Goal: Find specific page/section: Find specific page/section

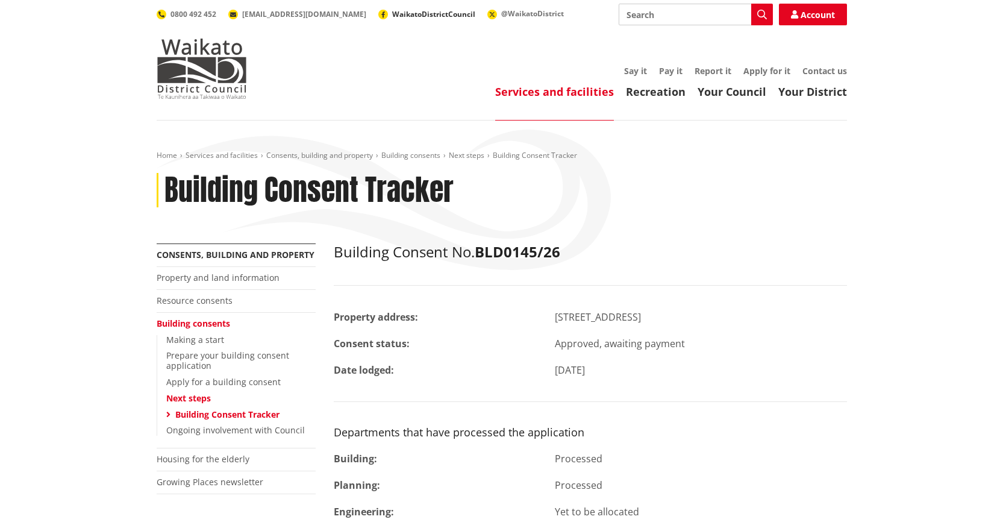
click at [392, 14] on span "WaikatoDistrictCouncil" at bounding box center [433, 14] width 83 height 10
click at [202, 278] on link "Property and land information" at bounding box center [218, 277] width 123 height 11
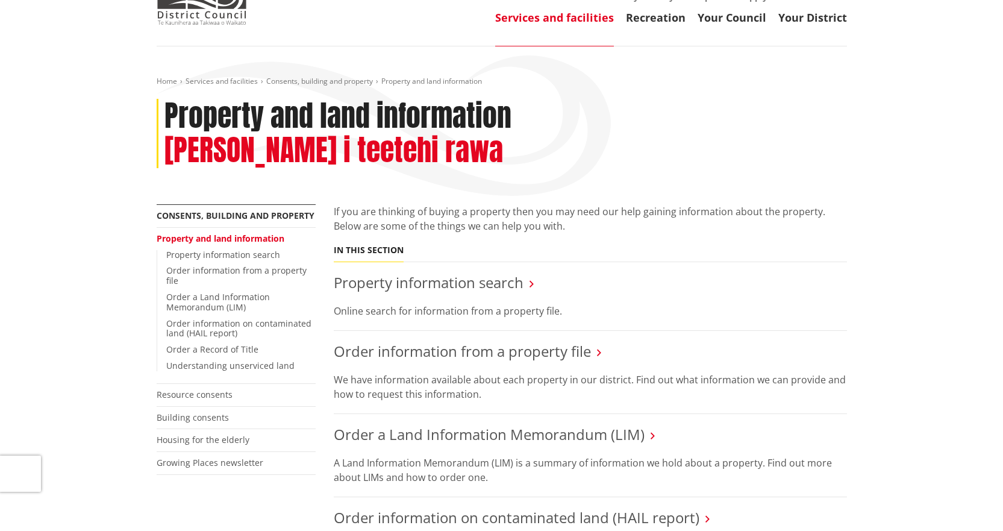
scroll to position [60, 0]
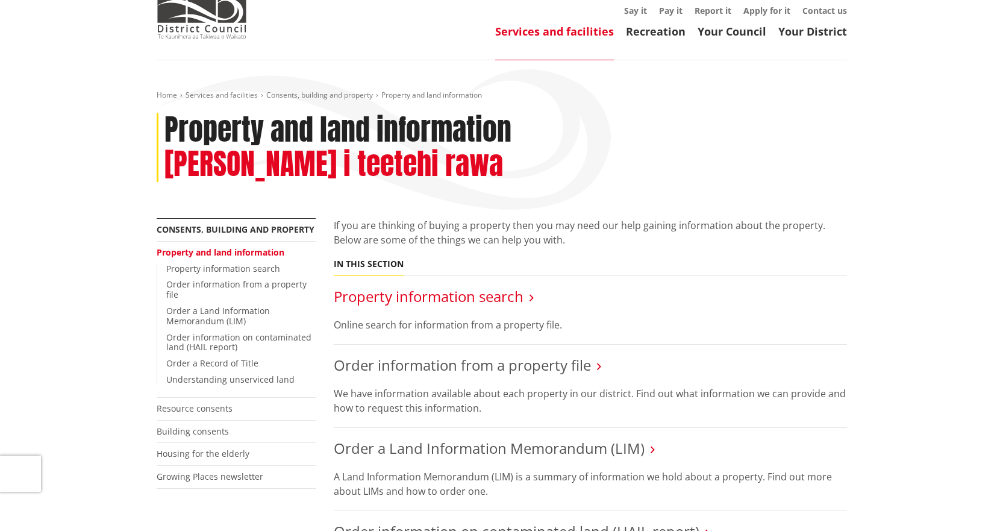
click at [421, 286] on link "Property information search" at bounding box center [429, 296] width 190 height 20
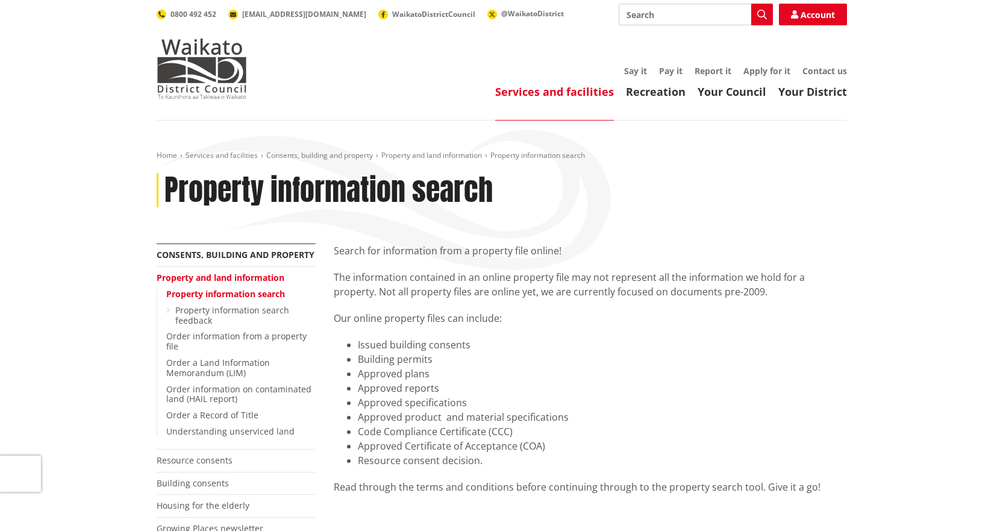
click at [596, 96] on link "Services and facilities" at bounding box center [554, 91] width 119 height 14
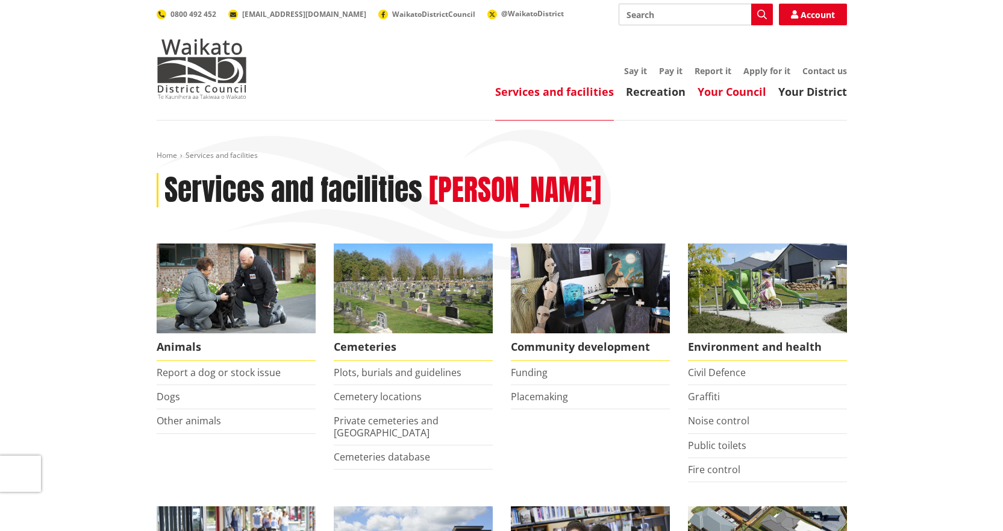
click at [723, 95] on link "Your Council" at bounding box center [732, 91] width 69 height 14
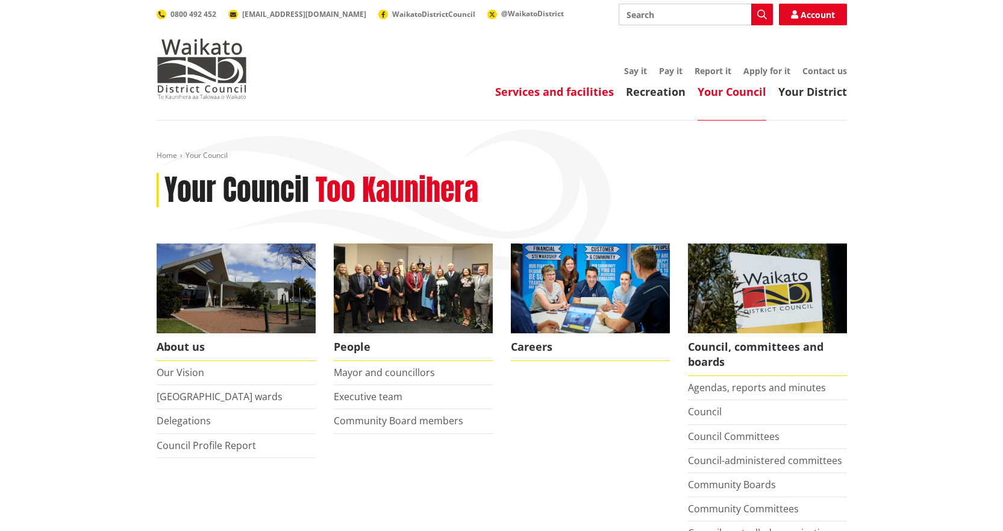
click at [573, 96] on link "Services and facilities" at bounding box center [554, 91] width 119 height 14
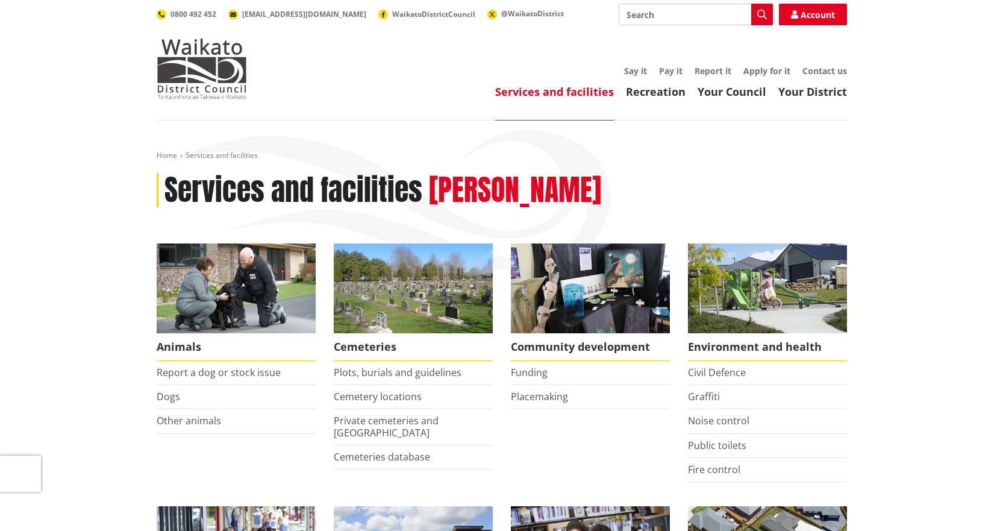
click at [646, 19] on input "Search" at bounding box center [696, 15] width 154 height 22
type input "maps"
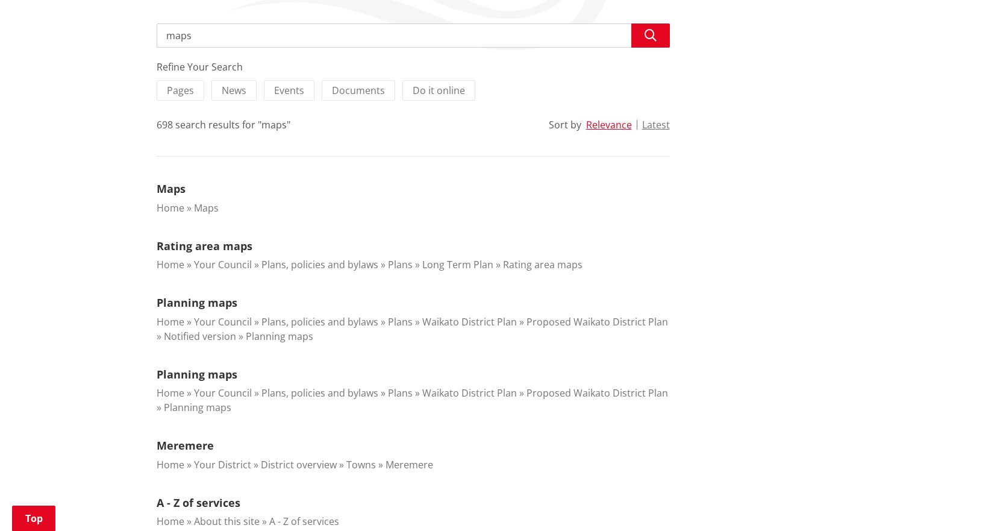
scroll to position [241, 0]
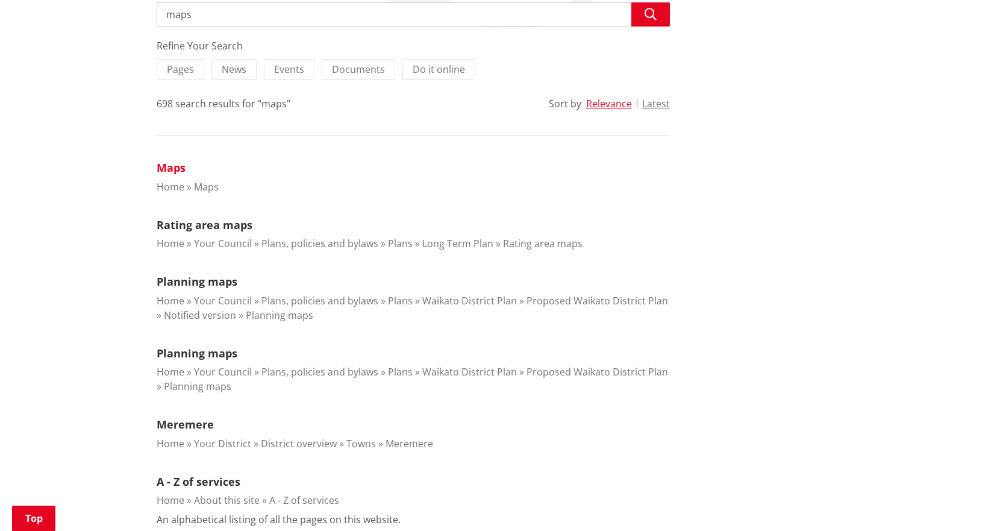
click at [168, 167] on link "Maps" at bounding box center [171, 167] width 29 height 14
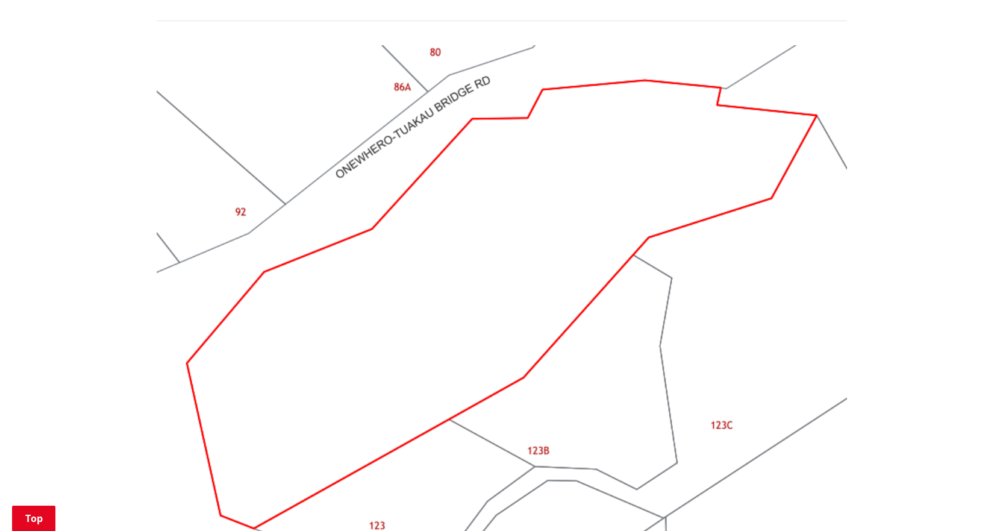
scroll to position [964, 0]
